Goal: Information Seeking & Learning: Learn about a topic

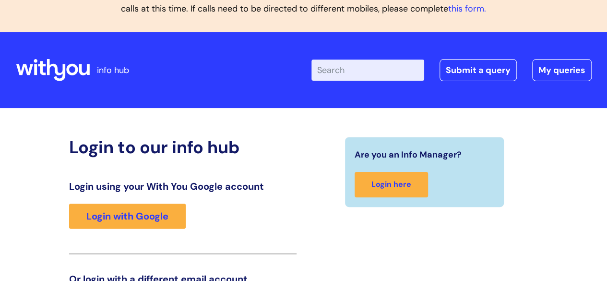
scroll to position [12, 0]
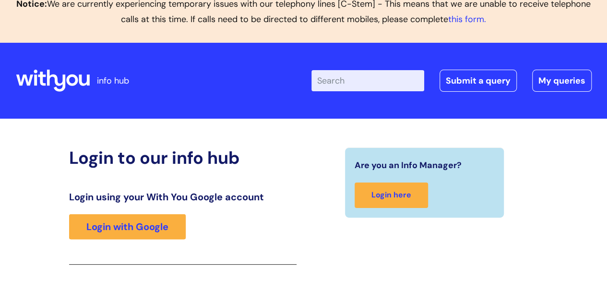
click at [364, 90] on input "Enter your search term here..." at bounding box center [367, 80] width 113 height 21
click at [364, 87] on input "we" at bounding box center [367, 80] width 113 height 21
type input "wellbeing"
click button "Search" at bounding box center [0, 0] width 0 height 0
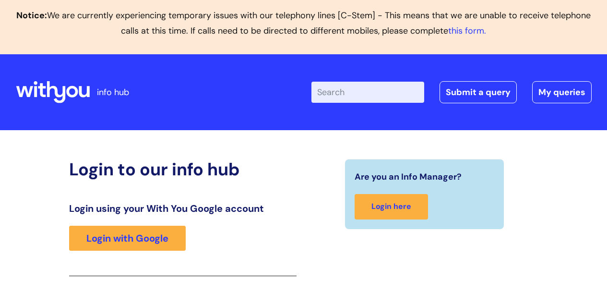
scroll to position [192, 0]
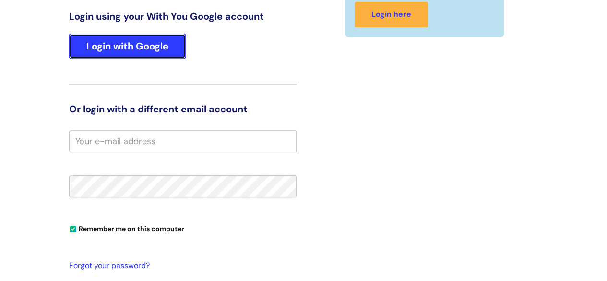
click at [167, 46] on link "Login with Google" at bounding box center [127, 46] width 117 height 25
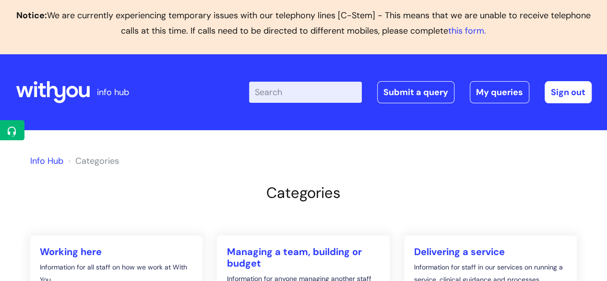
drag, startPoint x: 0, startPoint y: 0, endPoint x: 304, endPoint y: 93, distance: 318.2
click at [304, 93] on div "Enter your search term here... Search Submit a query My queries Welcome Zoe War…" at bounding box center [375, 92] width 433 height 57
click at [304, 93] on input "WE" at bounding box center [305, 92] width 113 height 21
type input "WELLBEING"
click button "Search" at bounding box center [0, 0] width 0 height 0
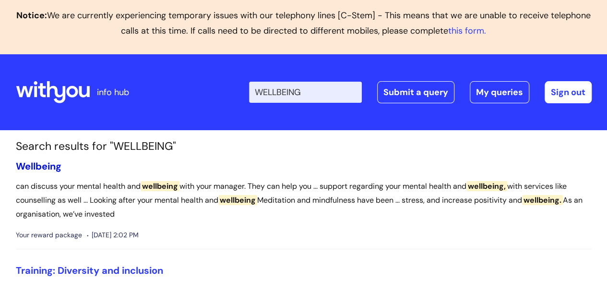
click at [49, 168] on span "Wellbeing" at bounding box center [39, 166] width 46 height 12
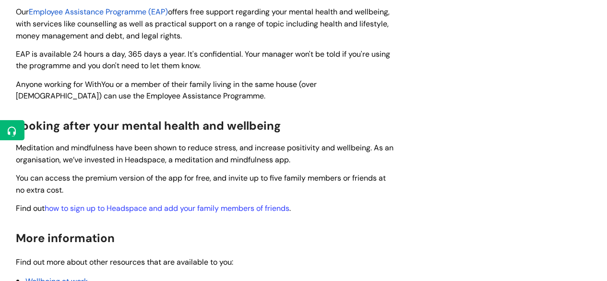
scroll to position [363, 0]
